Goal: Use online tool/utility: Utilize a website feature to perform a specific function

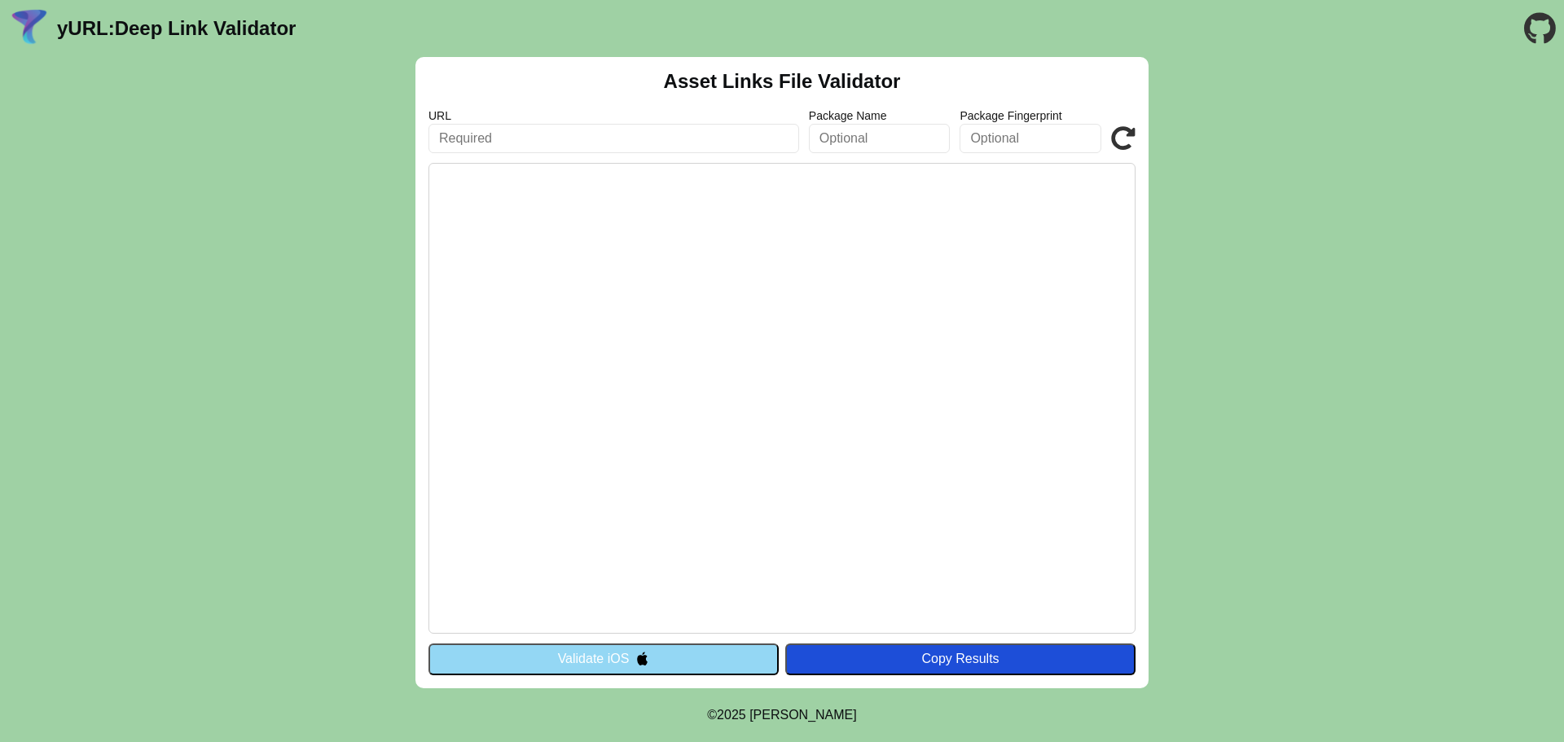
click at [467, 146] on input "text" at bounding box center [613, 138] width 371 height 29
paste input "[DOMAIN_NAME]"
type input "[DOMAIN_NAME]"
click at [630, 312] on pre at bounding box center [781, 398] width 707 height 471
click at [1118, 151] on icon at bounding box center [1123, 138] width 24 height 24
